Goal: Navigation & Orientation: Find specific page/section

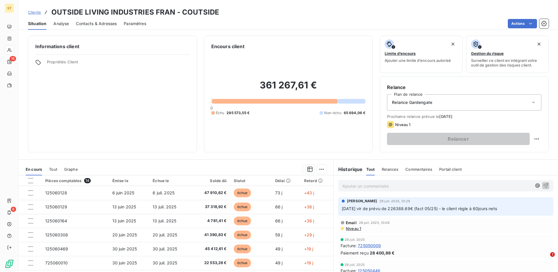
scroll to position [95, 0]
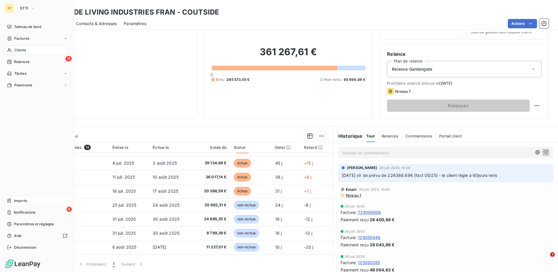
click at [13, 201] on div "Imports" at bounding box center [37, 200] width 65 height 9
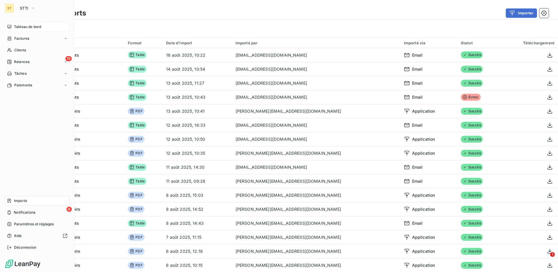
click at [19, 28] on span "Tableau de bord" at bounding box center [27, 26] width 27 height 5
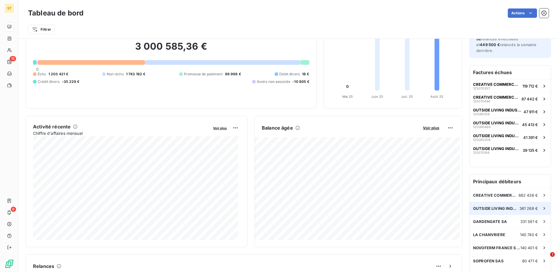
scroll to position [59, 0]
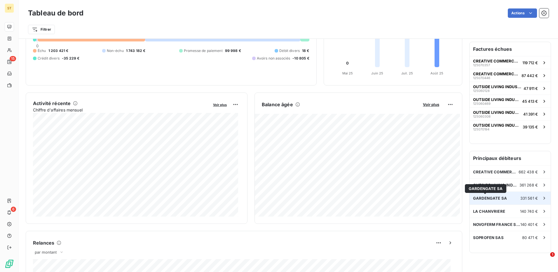
click at [491, 200] on span "GARDENGATE SA" at bounding box center [490, 198] width 34 height 5
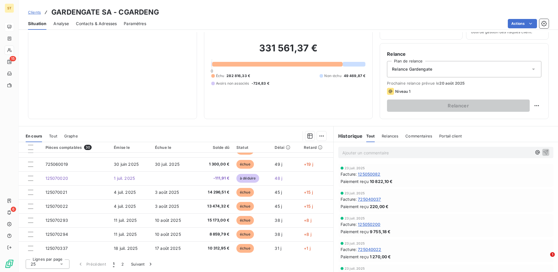
scroll to position [249, 0]
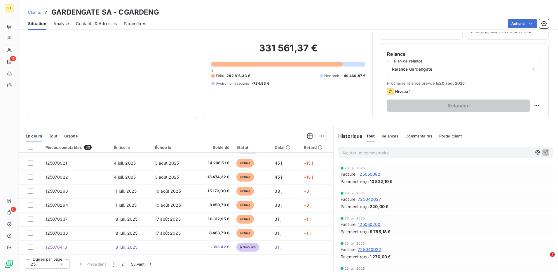
click at [61, 267] on icon at bounding box center [62, 264] width 6 height 6
click at [51, 253] on li "100" at bounding box center [48, 253] width 44 height 11
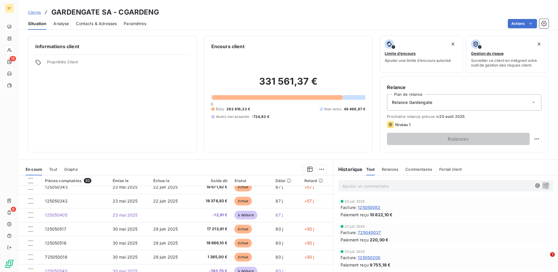
scroll to position [0, 0]
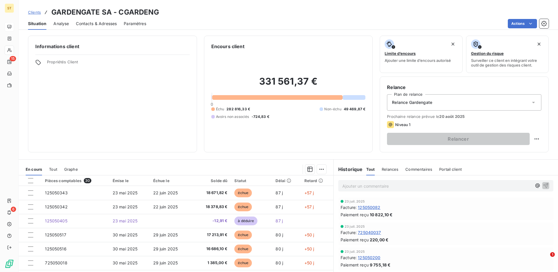
click at [64, 24] on span "Analyse" at bounding box center [60, 24] width 15 height 6
